Goal: Information Seeking & Learning: Learn about a topic

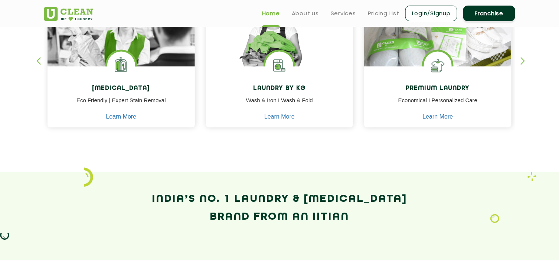
scroll to position [362, 0]
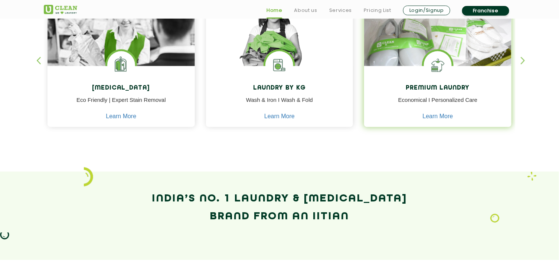
click at [436, 102] on p "Economical I Personalized Care" at bounding box center [438, 104] width 136 height 17
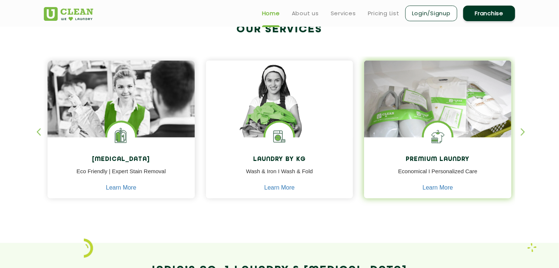
scroll to position [291, 0]
click at [432, 189] on link "Learn More" at bounding box center [438, 187] width 30 height 7
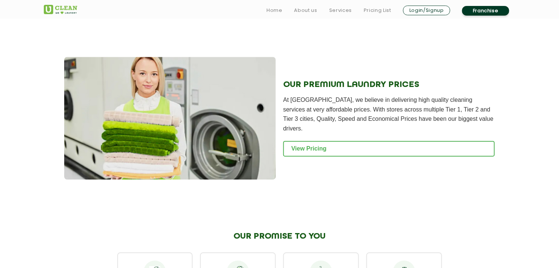
scroll to position [750, 0]
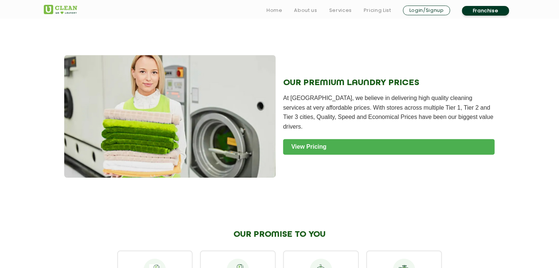
click at [375, 139] on link "View Pricing" at bounding box center [389, 147] width 212 height 16
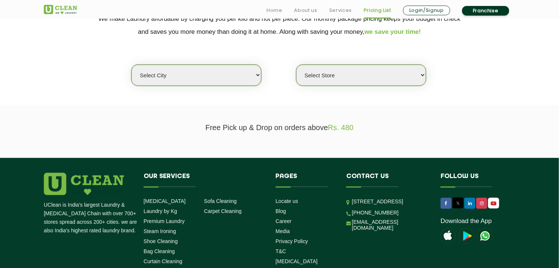
scroll to position [180, 0]
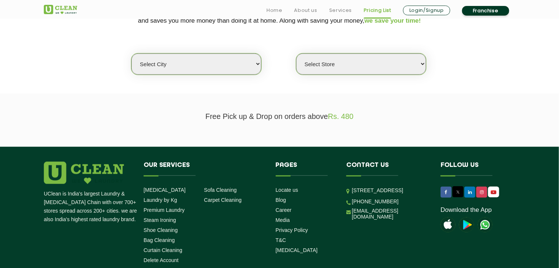
click at [214, 58] on select "Select city [GEOGRAPHIC_DATA] [GEOGRAPHIC_DATA] [GEOGRAPHIC_DATA] [GEOGRAPHIC_D…" at bounding box center [196, 63] width 130 height 21
select select "11"
click at [131, 53] on select "Select city [GEOGRAPHIC_DATA] [GEOGRAPHIC_DATA] [GEOGRAPHIC_DATA] [GEOGRAPHIC_D…" at bounding box center [196, 63] width 130 height 21
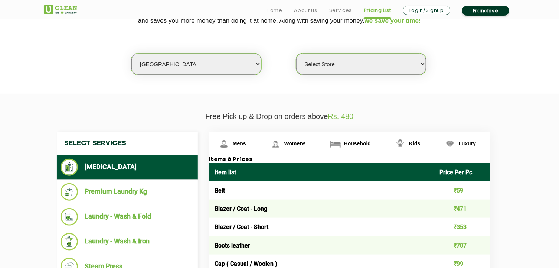
click at [358, 70] on select "Select Store UClean Anna Nagar UClean Navalur UClean Chitlapakkam UClean Urrapa…" at bounding box center [361, 63] width 130 height 21
select select "362"
click at [296, 53] on select "Select Store UClean Anna Nagar UClean Navalur UClean Chitlapakkam UClean Urrapa…" at bounding box center [361, 63] width 130 height 21
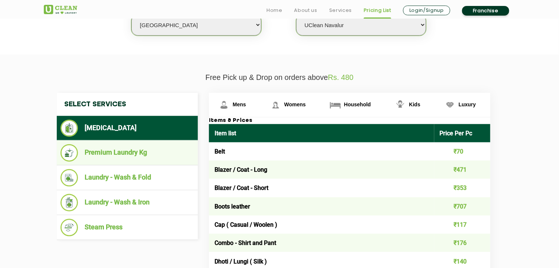
click at [162, 154] on li "Premium Laundry Kg" at bounding box center [128, 152] width 134 height 17
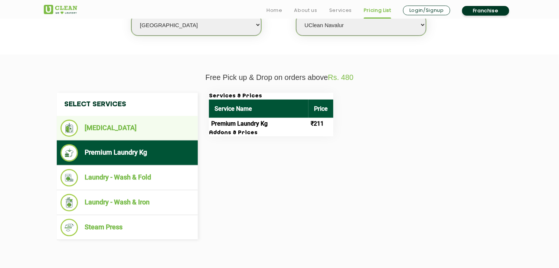
click at [176, 130] on li "[MEDICAL_DATA]" at bounding box center [128, 128] width 134 height 17
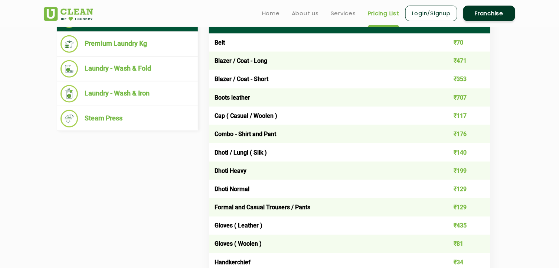
scroll to position [326, 0]
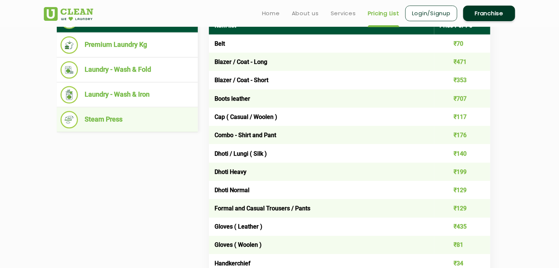
click at [150, 118] on li "Steam Press" at bounding box center [128, 119] width 134 height 17
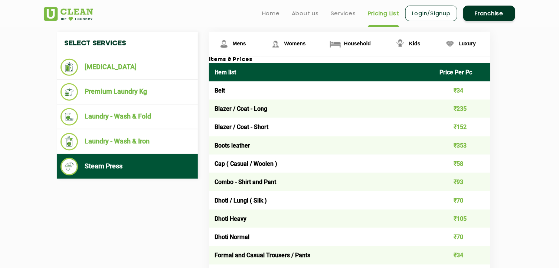
scroll to position [277, 0]
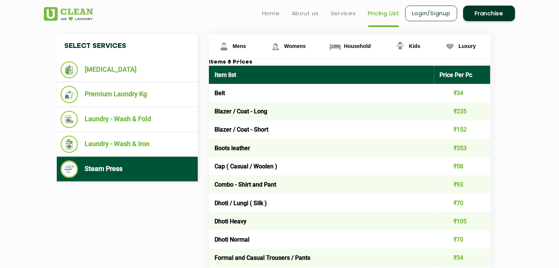
click at [458, 182] on td "₹93" at bounding box center [462, 184] width 56 height 18
click at [396, 176] on td "Combo - Shirt and Pant" at bounding box center [321, 184] width 225 height 18
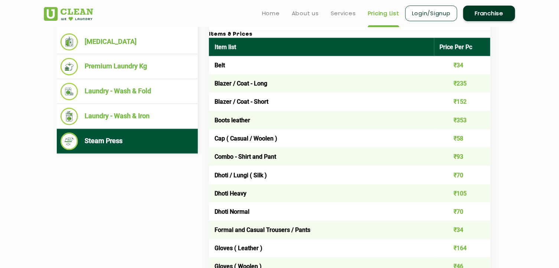
scroll to position [298, 0]
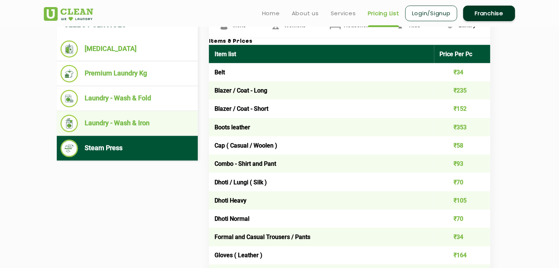
click at [136, 130] on li "Laundry - Wash & Iron" at bounding box center [128, 123] width 134 height 17
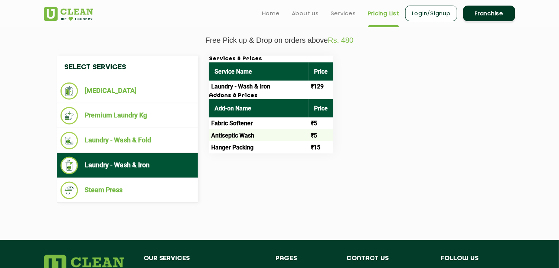
scroll to position [255, 0]
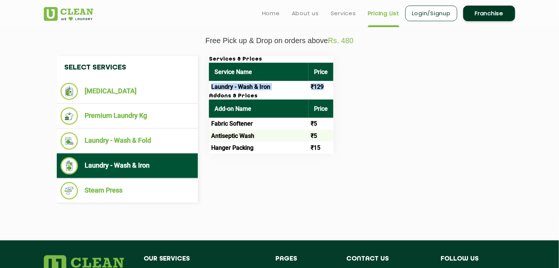
drag, startPoint x: 212, startPoint y: 87, endPoint x: 328, endPoint y: 88, distance: 115.9
click at [328, 88] on tr "Laundry - Wash & Iron ₹129" at bounding box center [271, 87] width 124 height 12
click at [328, 88] on td "₹129" at bounding box center [321, 87] width 25 height 12
drag, startPoint x: 212, startPoint y: 124, endPoint x: 257, endPoint y: 126, distance: 44.6
click at [257, 126] on td "Fabric Softener" at bounding box center [259, 124] width 100 height 12
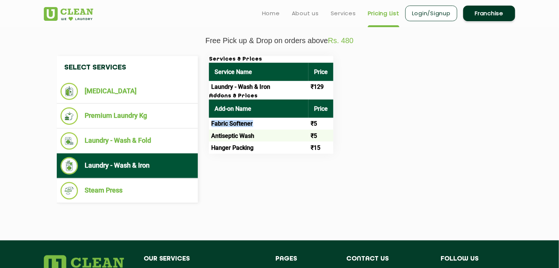
click at [257, 126] on td "Fabric Softener" at bounding box center [259, 124] width 100 height 12
drag, startPoint x: 213, startPoint y: 137, endPoint x: 266, endPoint y: 139, distance: 53.1
click at [266, 139] on td "Antiseptic Wash" at bounding box center [259, 136] width 100 height 12
drag, startPoint x: 212, startPoint y: 147, endPoint x: 265, endPoint y: 150, distance: 52.8
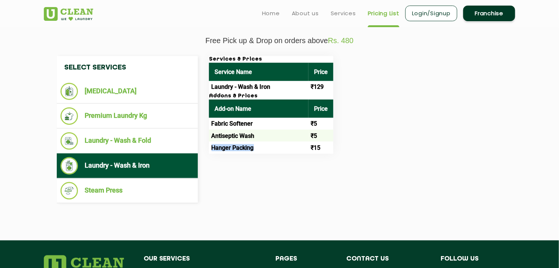
click at [265, 150] on td "Hanger Packing" at bounding box center [259, 147] width 100 height 12
